Goal: Check status: Check status

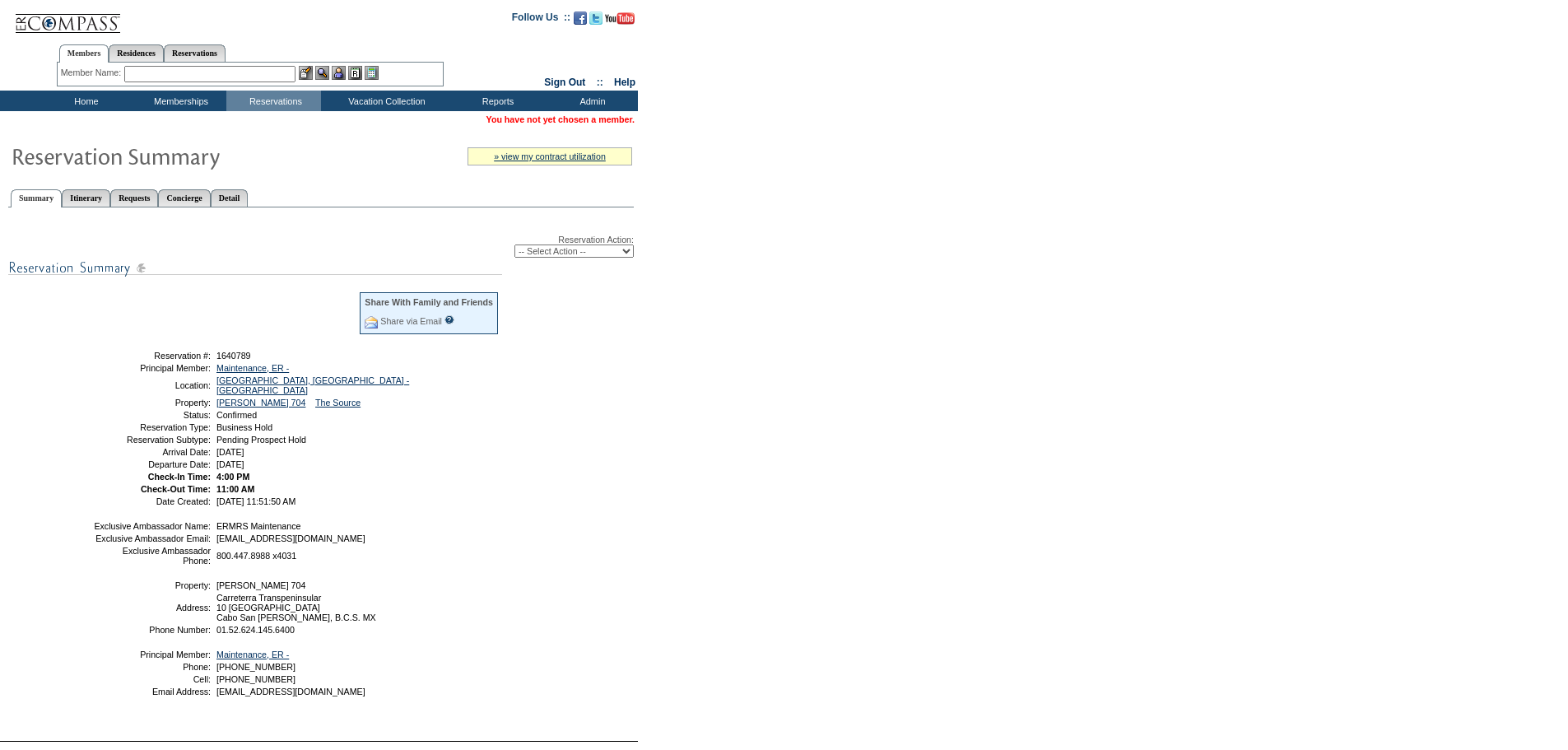
drag, startPoint x: 347, startPoint y: 471, endPoint x: 130, endPoint y: 361, distance: 243.3
click at [130, 361] on tbody "Share With Family and Friends Share via Email Share Reservation Information Ple…" at bounding box center [296, 398] width 407 height 215
copy tbody "Reservation #: 1640789 Principal Member: Maintenance, ER - Location: [GEOGRAPHI…"
click at [379, 112] on table "Residence Collection Experience Collection Hotel Collection" at bounding box center [389, 138] width 135 height 55
click at [362, 122] on td "Residence Collection" at bounding box center [390, 122] width 129 height 16
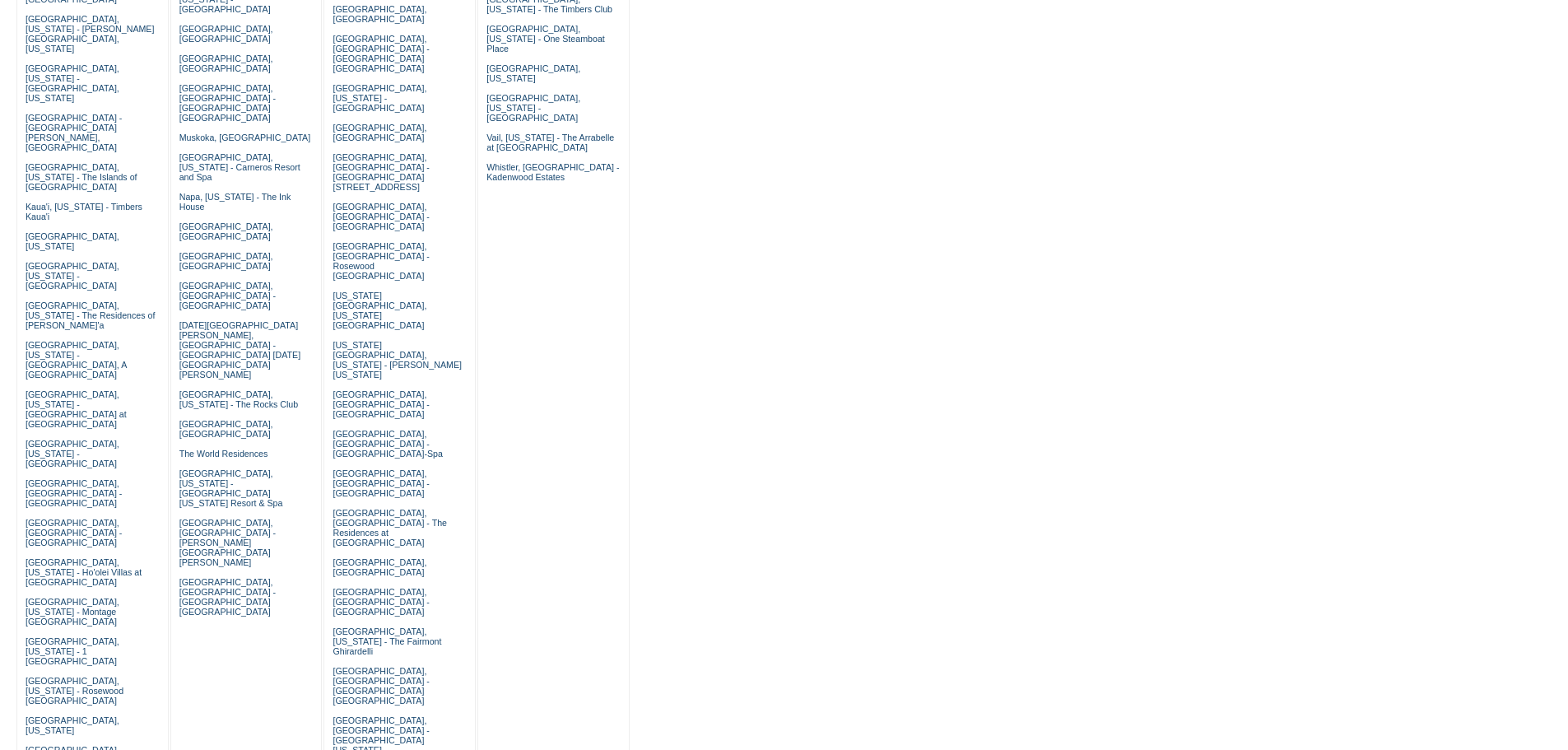
scroll to position [577, 0]
